Goal: Transaction & Acquisition: Purchase product/service

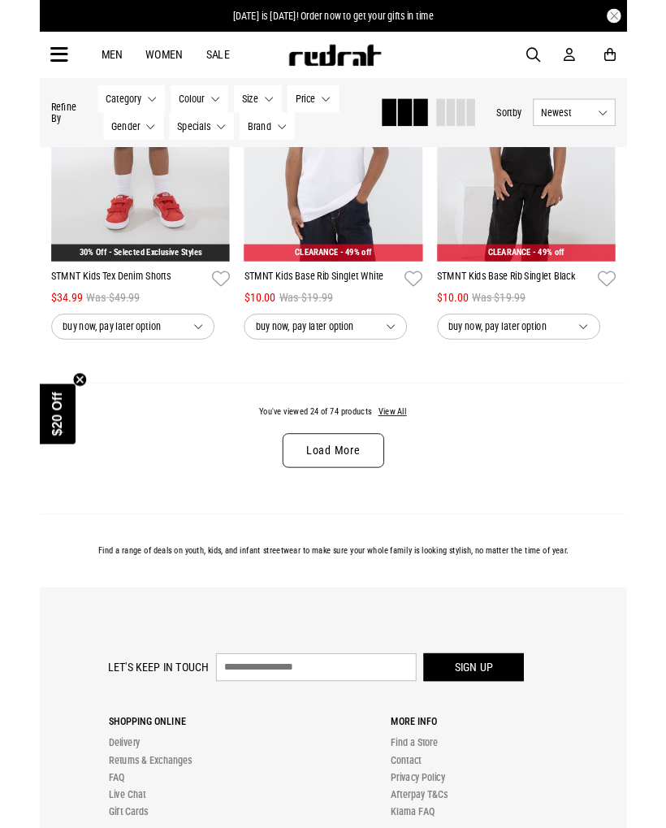
scroll to position [3113, 0]
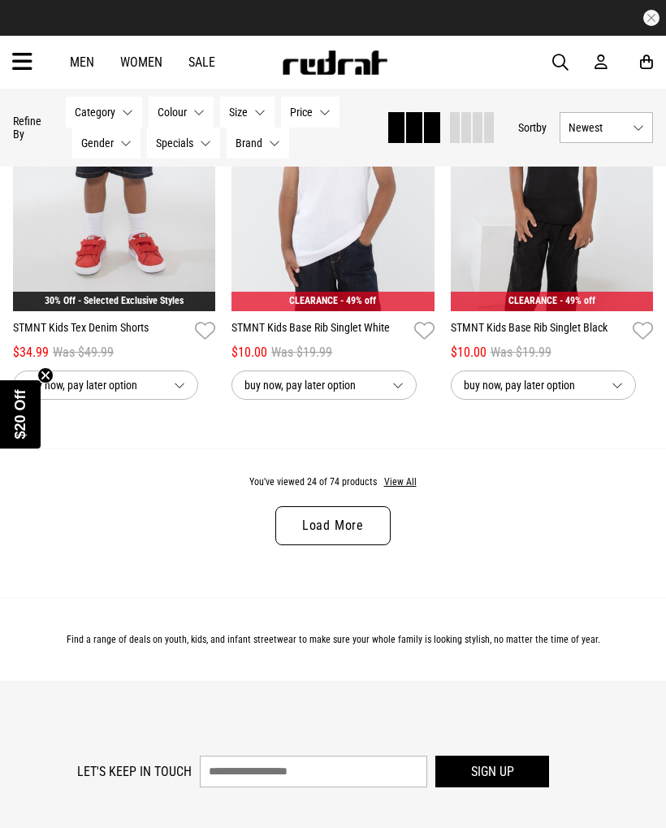
click at [318, 536] on link "Load More" at bounding box center [333, 525] width 115 height 39
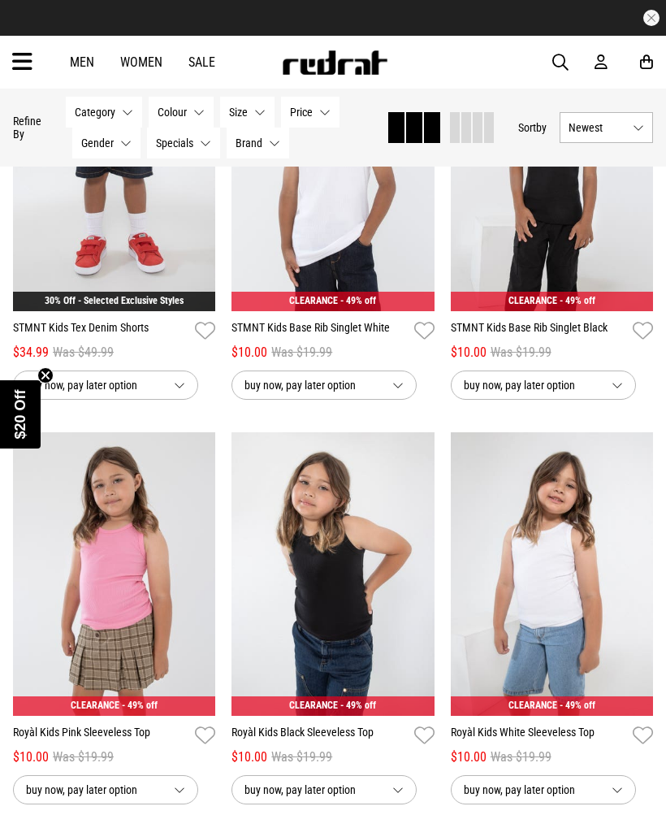
click at [200, 66] on link "Sale" at bounding box center [202, 61] width 27 height 15
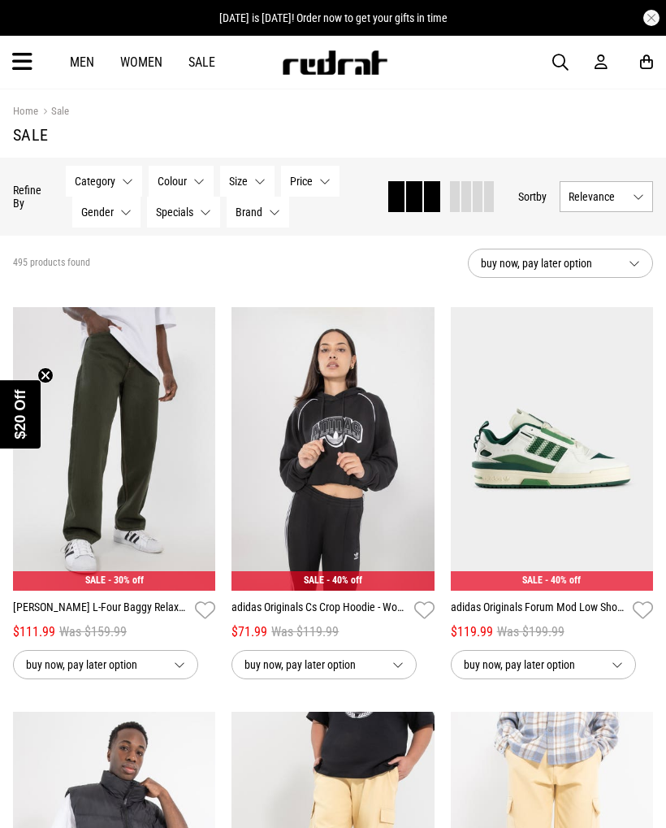
click at [15, 61] on icon at bounding box center [22, 62] width 20 height 27
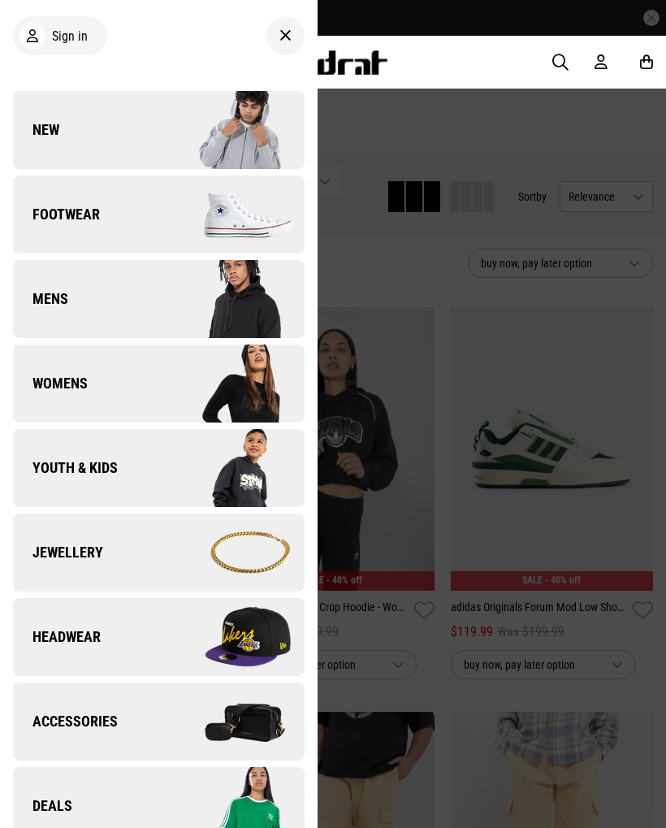
click at [74, 469] on span "Youth & Kids" at bounding box center [65, 468] width 105 height 20
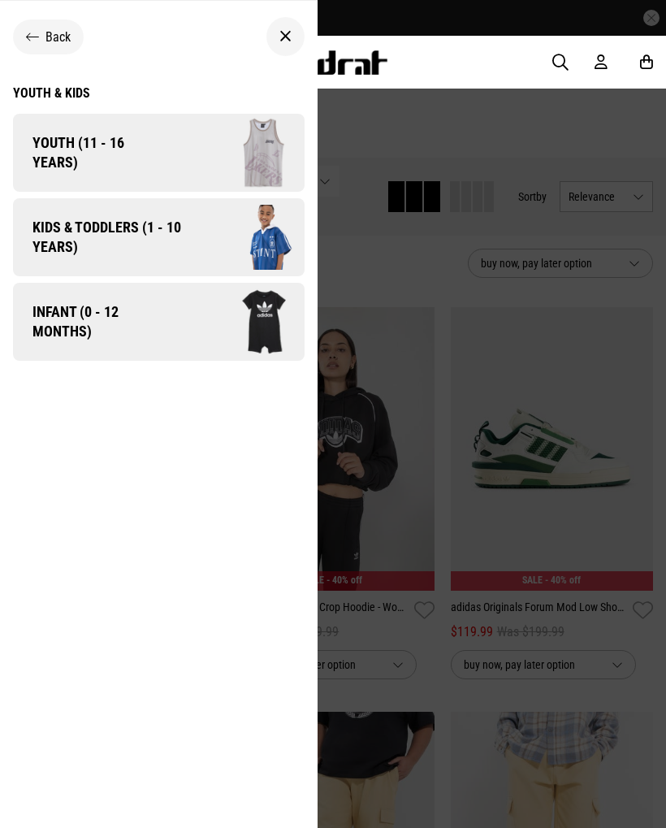
click at [63, 228] on span "Kids & Toddlers (1 - 10 years)" at bounding box center [101, 237] width 176 height 39
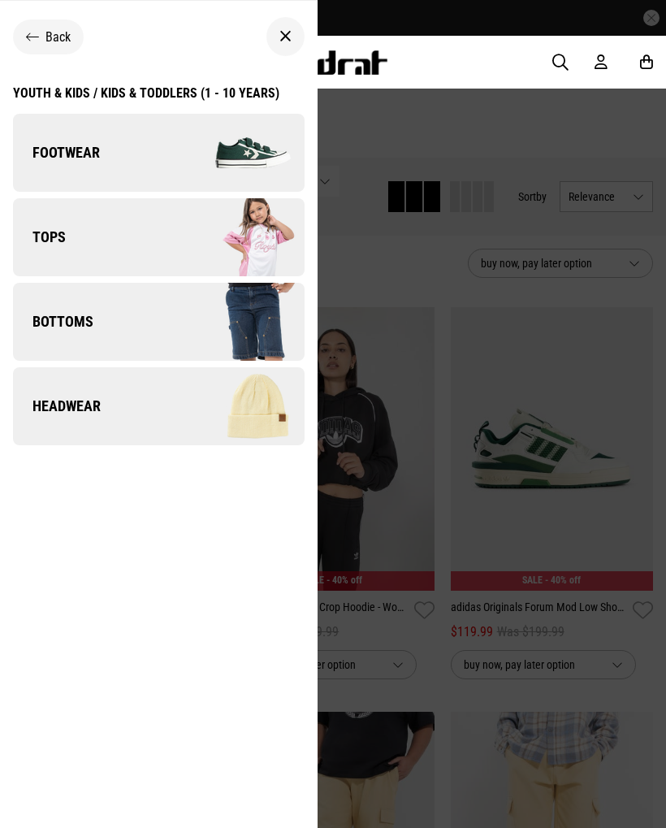
click at [62, 161] on span "Footwear" at bounding box center [56, 153] width 87 height 20
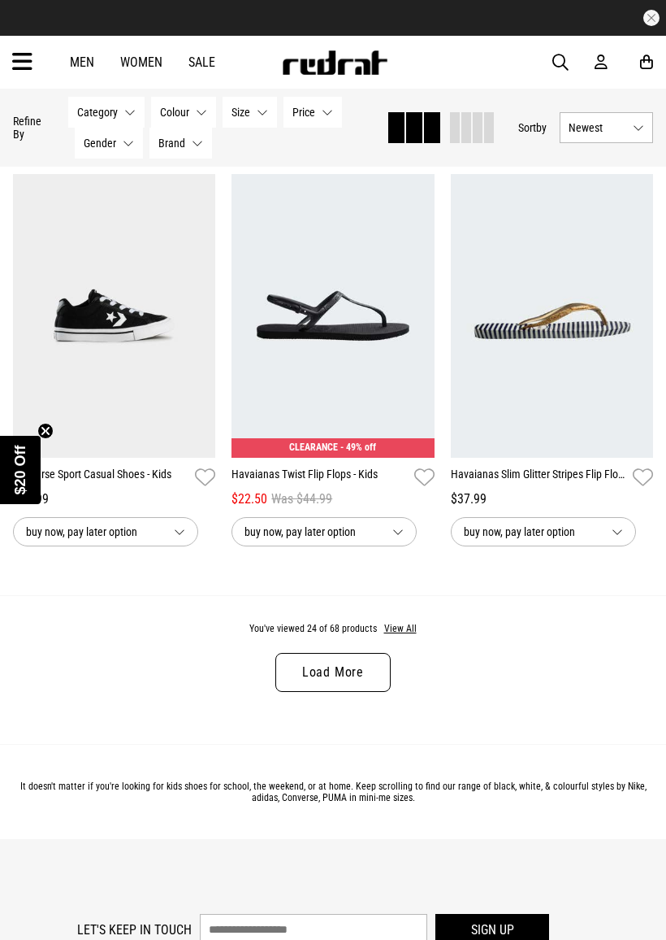
scroll to position [2972, 0]
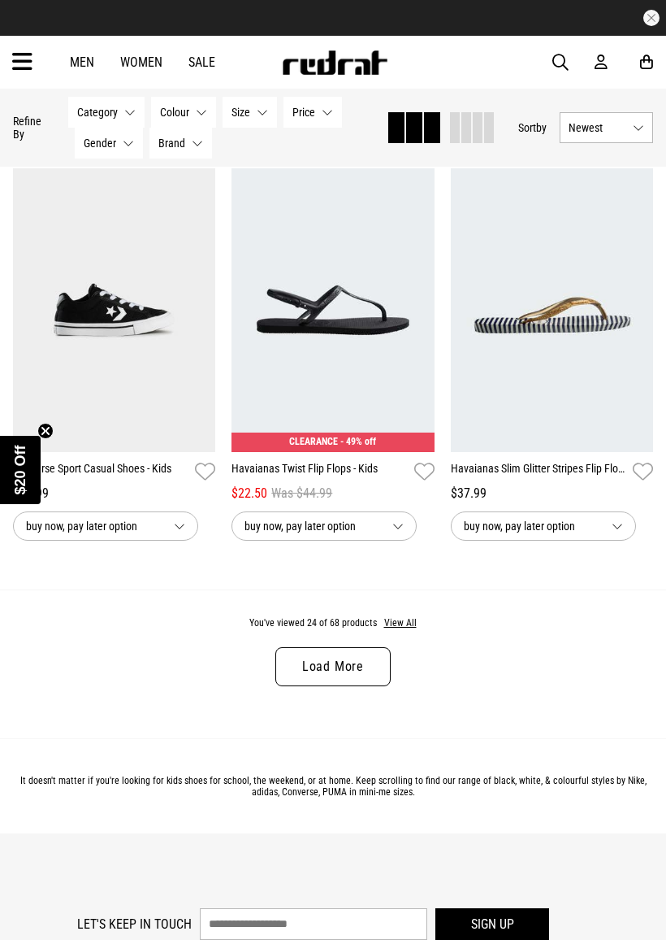
click at [319, 686] on link "Load More" at bounding box center [333, 666] width 115 height 39
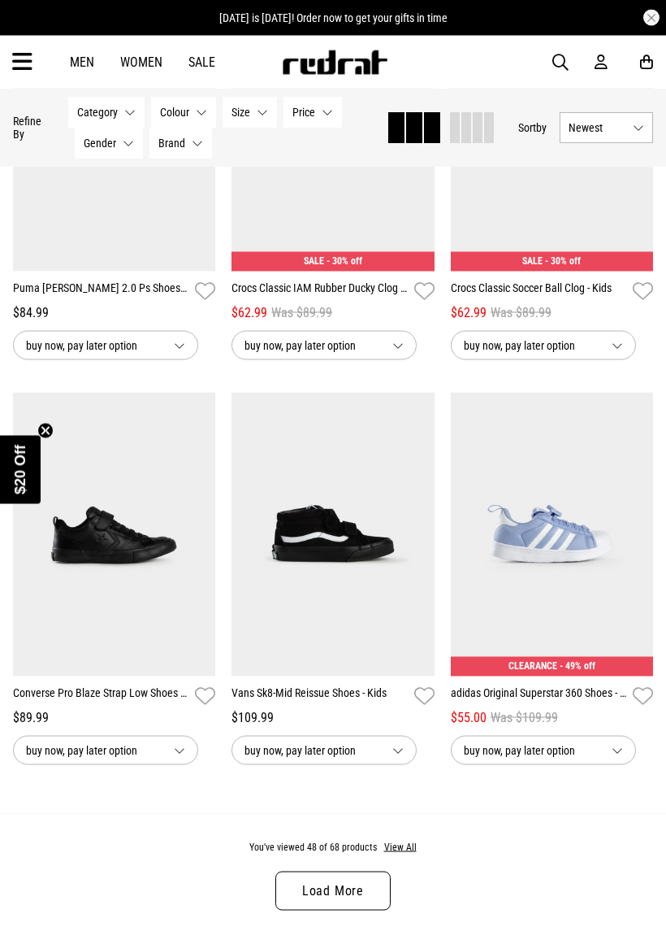
scroll to position [5988, 0]
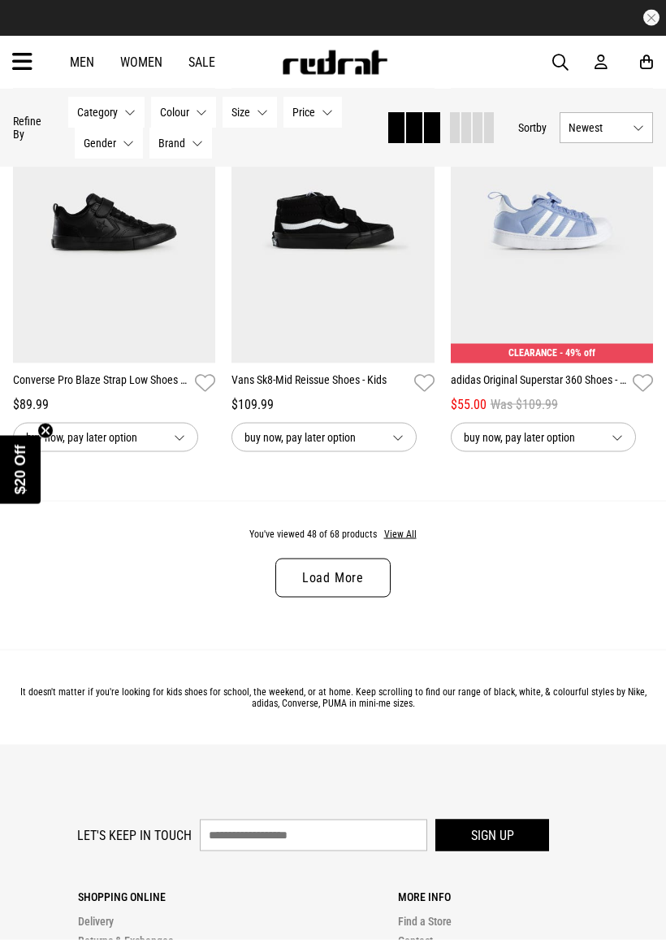
click at [323, 597] on link "Load More" at bounding box center [333, 577] width 115 height 39
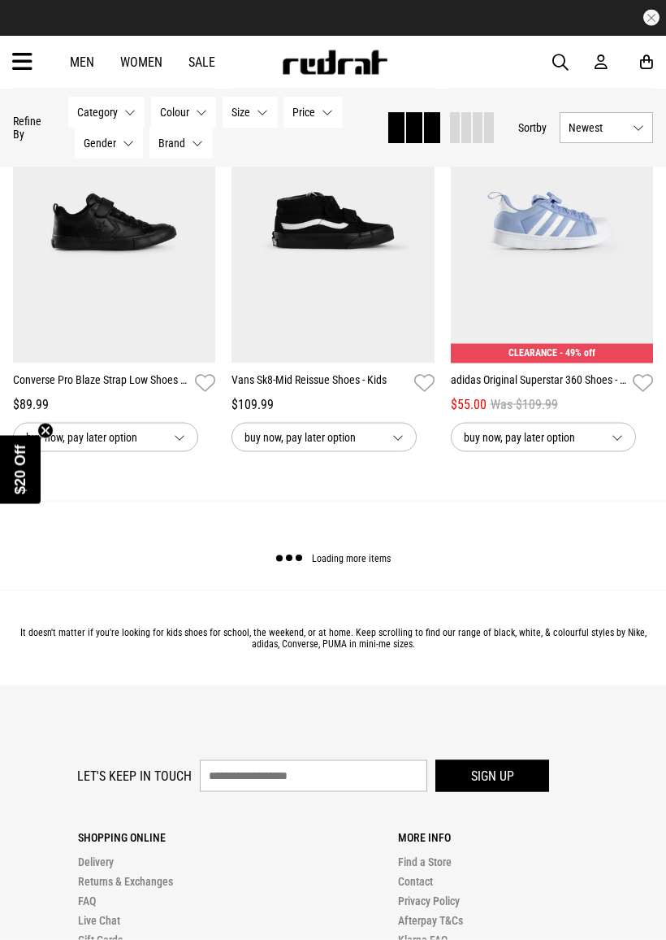
scroll to position [6301, 0]
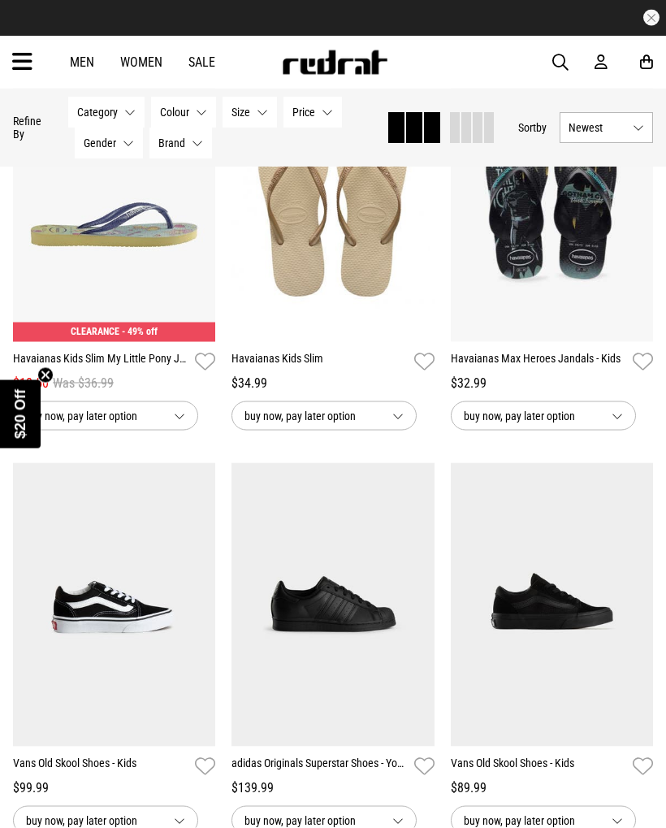
scroll to position [7535, 0]
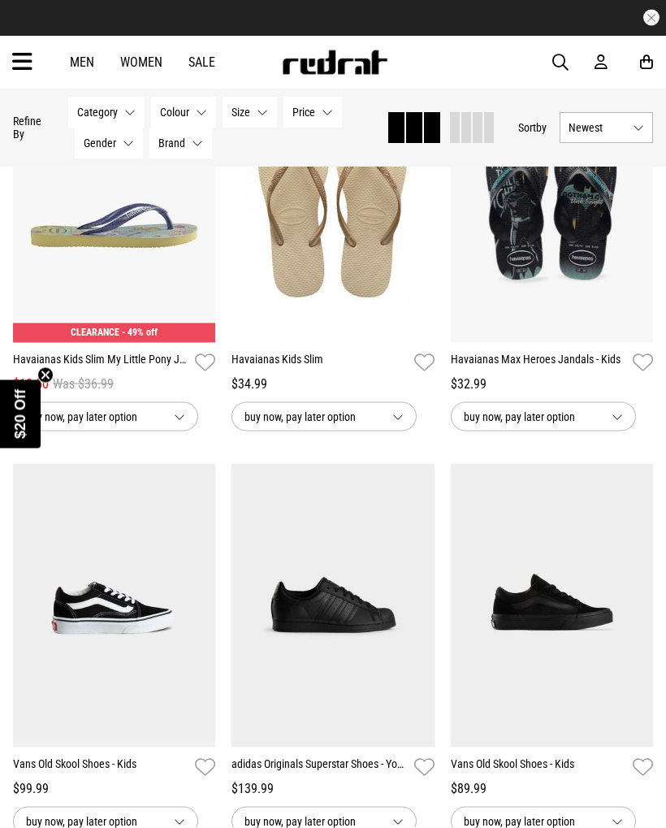
click at [242, 115] on span "Size" at bounding box center [241, 112] width 19 height 13
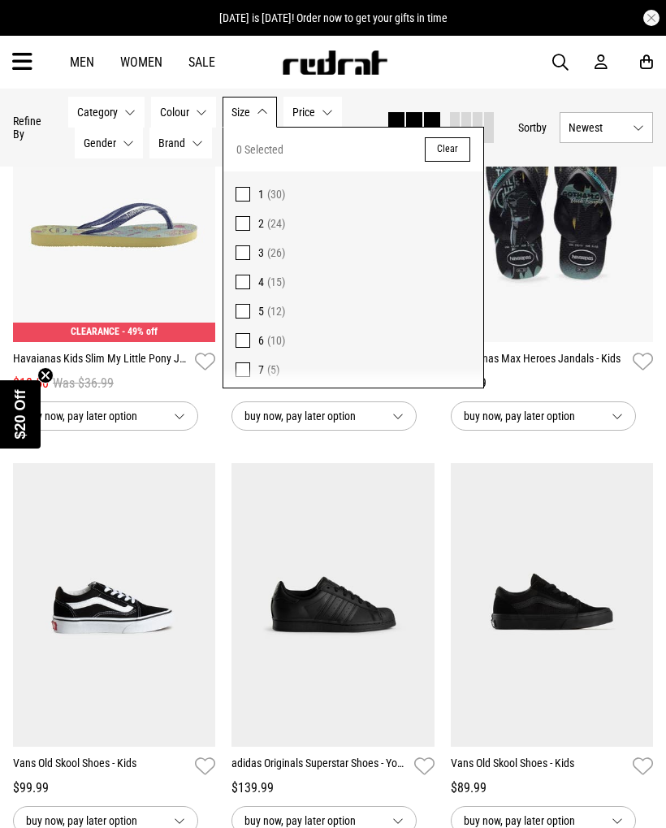
click at [240, 277] on span at bounding box center [243, 282] width 15 height 15
